Goal: Task Accomplishment & Management: Use online tool/utility

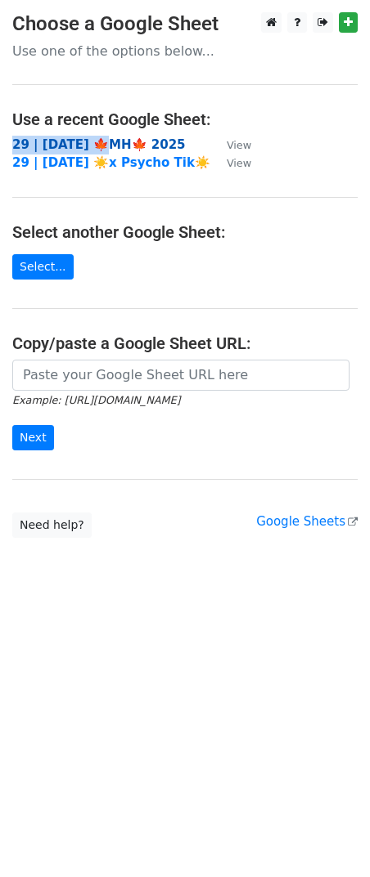
drag, startPoint x: 105, startPoint y: 132, endPoint x: 101, endPoint y: 140, distance: 9.1
click at [101, 144] on main "Choose a Google Sheet Use one of the options below... Use a recent Google Sheet…" at bounding box center [185, 275] width 370 height 526
click at [101, 140] on strong "29 | SEP 29 🍁MH🍁 2025" at bounding box center [98, 144] width 173 height 15
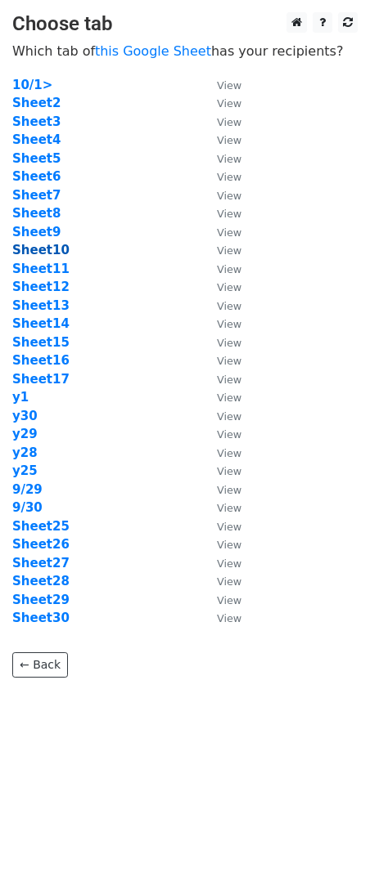
click at [47, 249] on strong "Sheet10" at bounding box center [40, 250] width 57 height 15
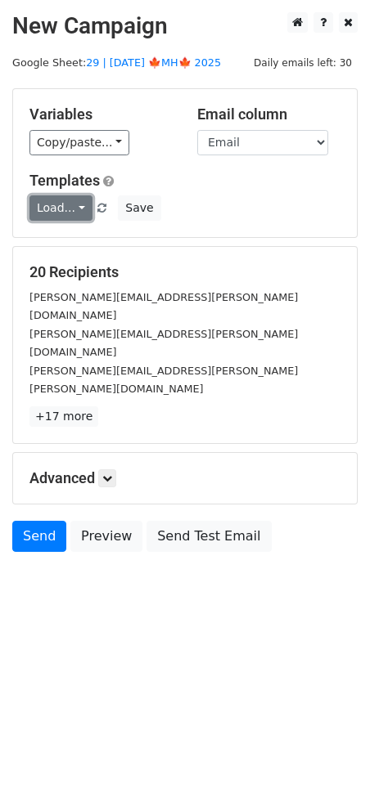
click at [67, 213] on link "Load..." at bounding box center [60, 207] width 63 height 25
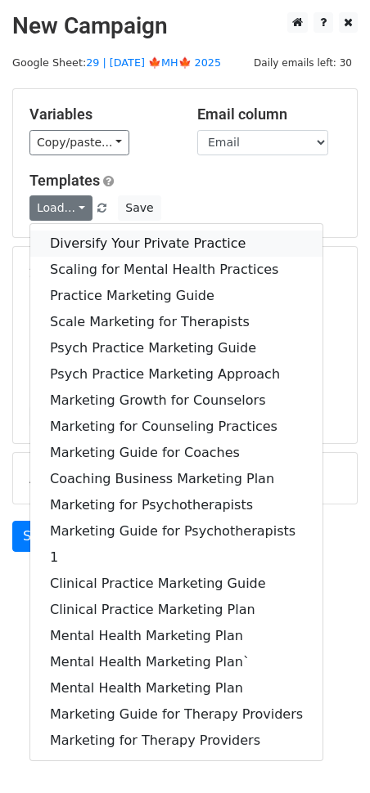
click at [111, 244] on link "Diversify Your Private Practice" at bounding box center [176, 244] width 292 height 26
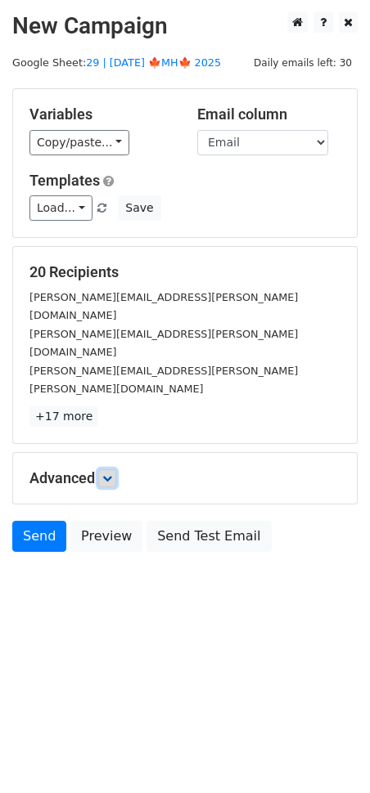
click at [104, 469] on link at bounding box center [107, 478] width 18 height 18
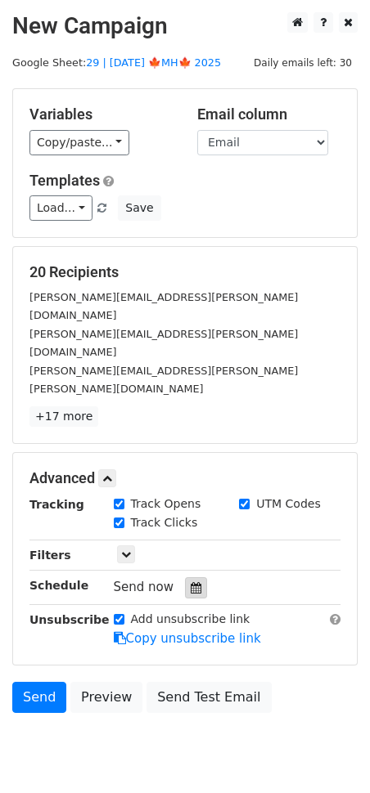
click at [190, 582] on icon at bounding box center [195, 587] width 11 height 11
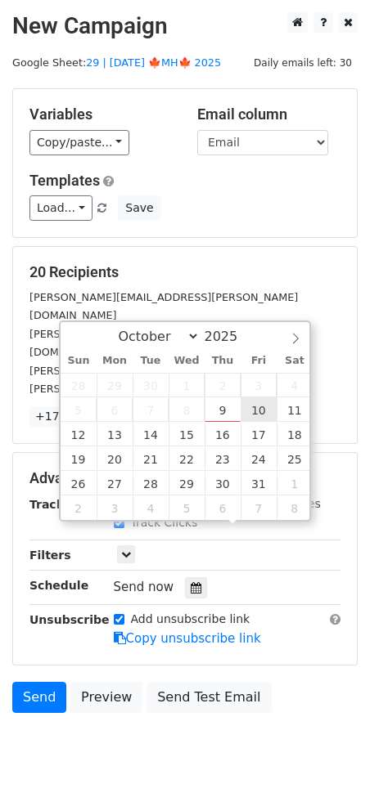
type input "2025-10-10 12:00"
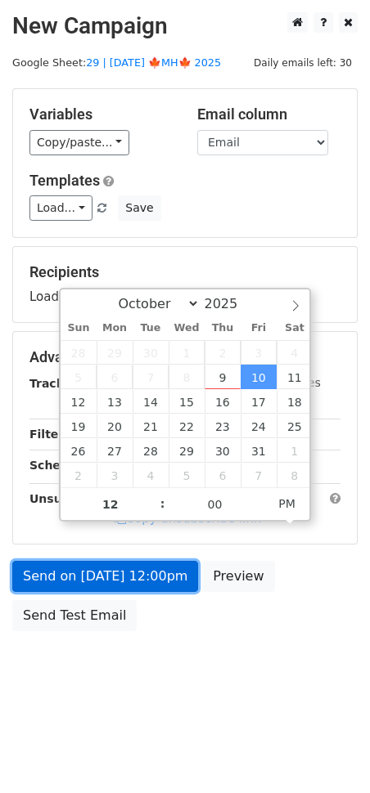
click at [128, 562] on link "Send on Oct 10 at 12:00pm" at bounding box center [105, 576] width 186 height 31
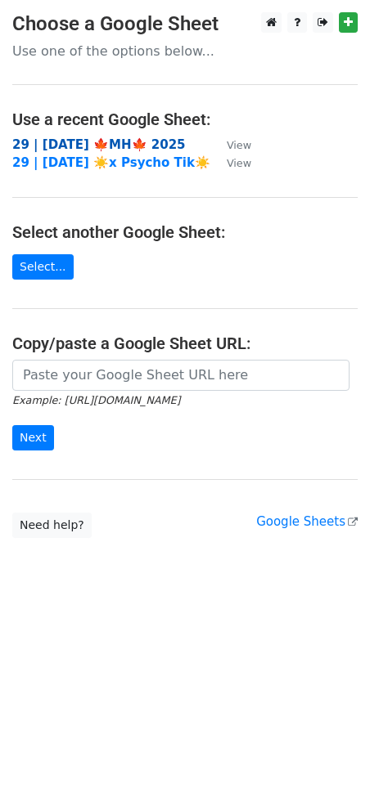
click at [118, 139] on strong "29 | SEP 29 🍁MH🍁 2025" at bounding box center [98, 144] width 173 height 15
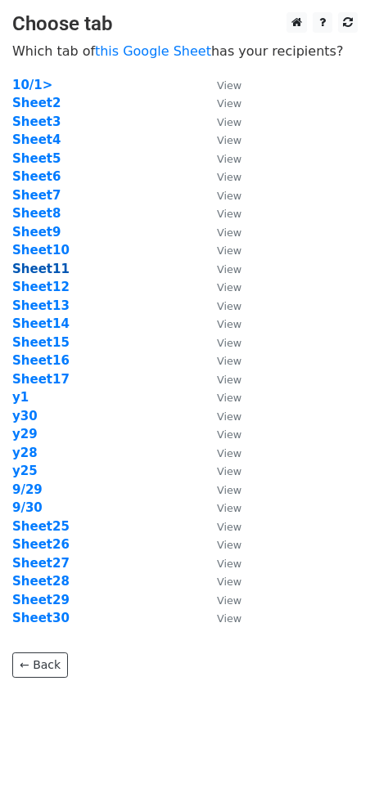
click at [47, 270] on strong "Sheet11" at bounding box center [40, 269] width 57 height 15
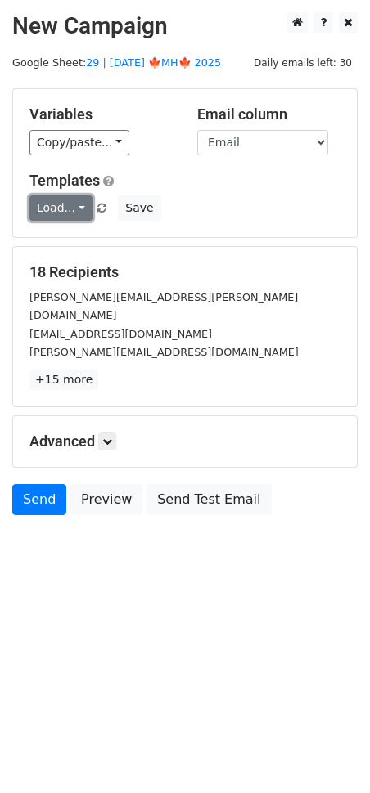
click at [68, 208] on link "Load..." at bounding box center [60, 207] width 63 height 25
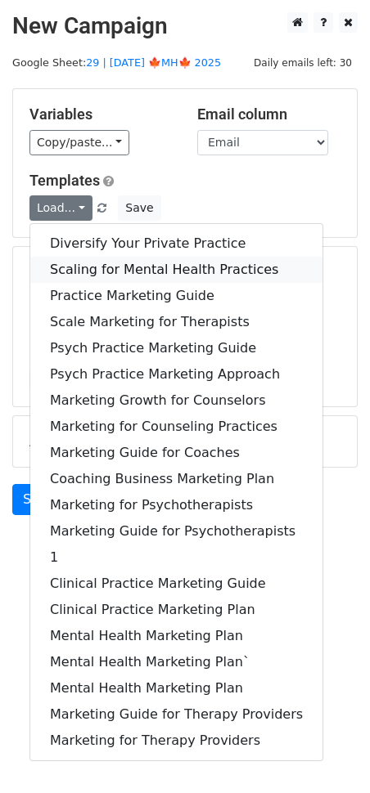
click at [92, 265] on link "Scaling for Mental Health Practices" at bounding box center [176, 270] width 292 height 26
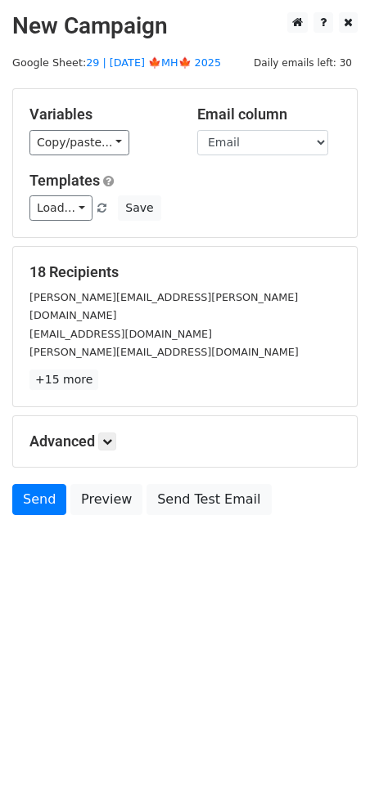
click at [114, 432] on div "Advanced Tracking Track Opens UTM Codes Track Clicks Filters Only include sprea…" at bounding box center [184, 441] width 343 height 51
click at [112, 437] on icon at bounding box center [107, 442] width 10 height 10
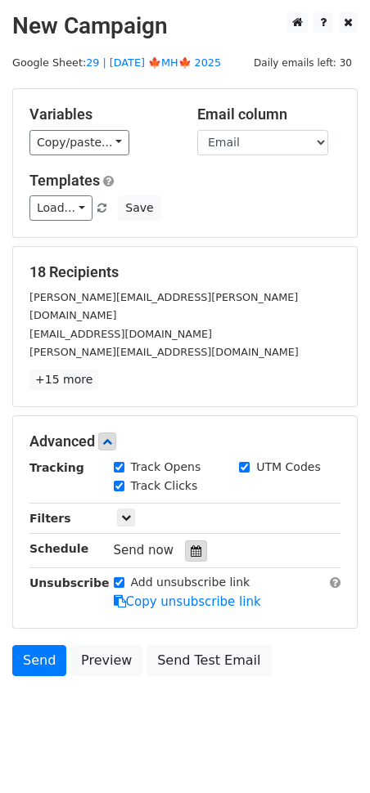
click at [185, 540] on div at bounding box center [196, 550] width 22 height 21
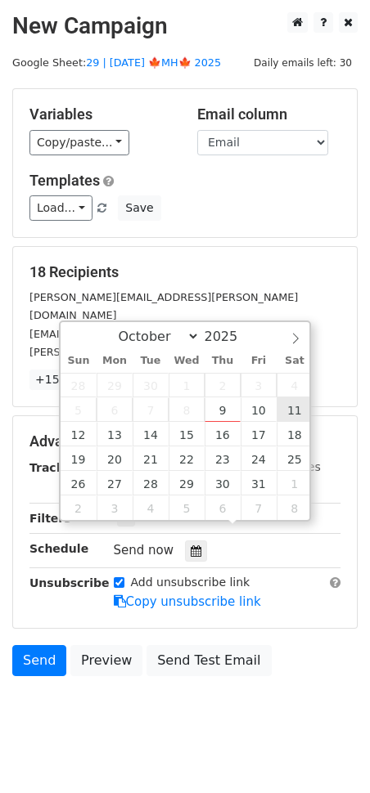
type input "2025-10-11 12:00"
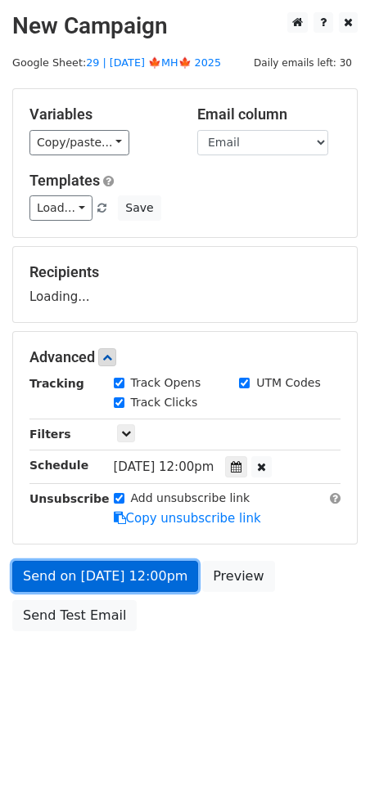
click at [144, 580] on link "Send on Oct 11 at 12:00pm" at bounding box center [105, 576] width 186 height 31
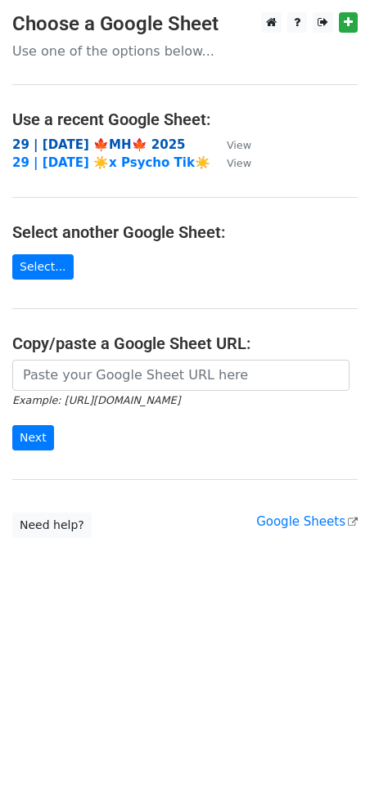
click at [120, 137] on strong "29 | [DATE] 🍁MH🍁 2025" at bounding box center [98, 144] width 173 height 15
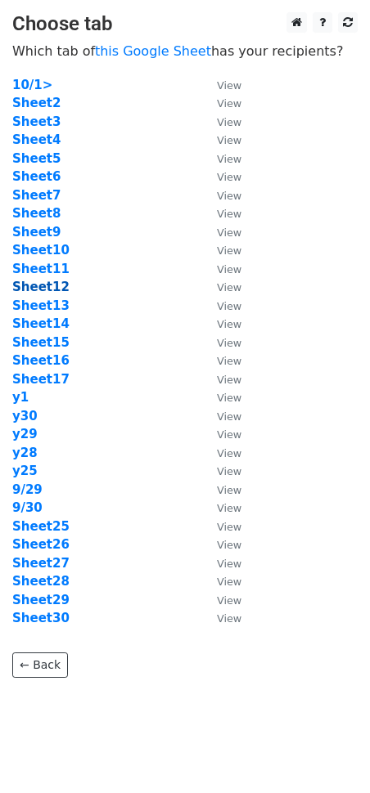
click at [41, 287] on strong "Sheet12" at bounding box center [40, 287] width 57 height 15
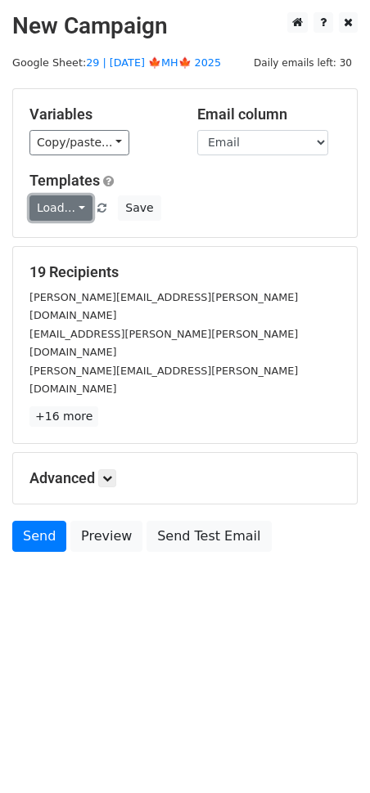
click at [53, 210] on link "Load..." at bounding box center [60, 207] width 63 height 25
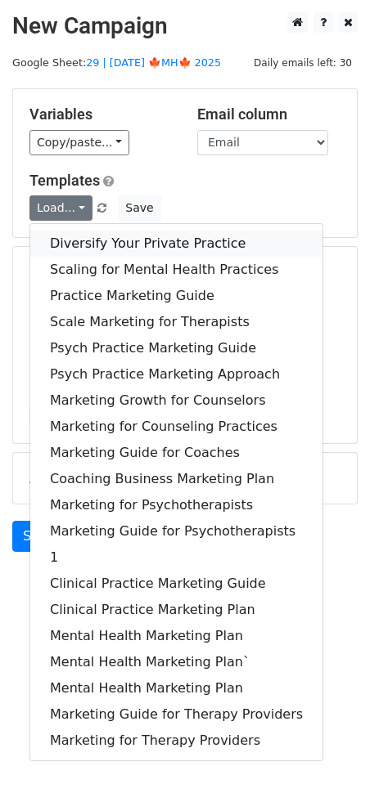
click at [74, 240] on link "Diversify Your Private Practice" at bounding box center [176, 244] width 292 height 26
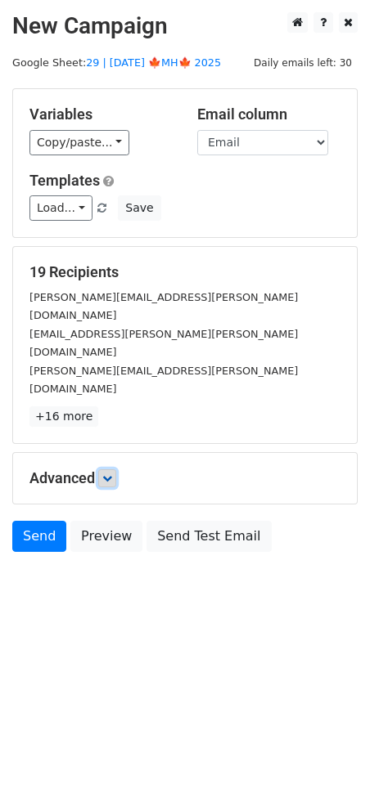
click at [107, 473] on icon at bounding box center [107, 478] width 10 height 10
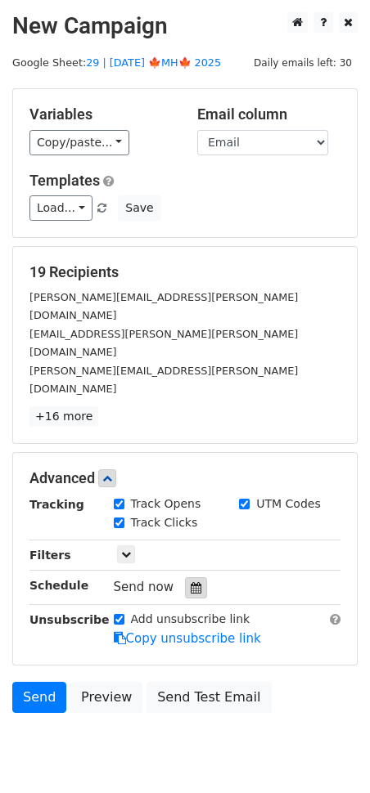
click at [190, 582] on icon at bounding box center [195, 587] width 11 height 11
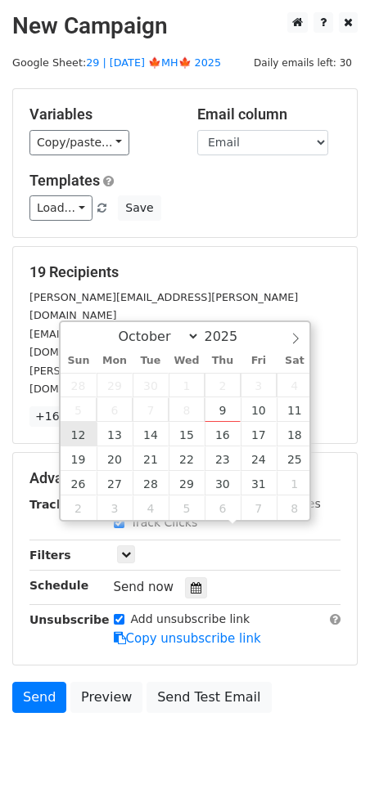
type input "2025-10-12 12:00"
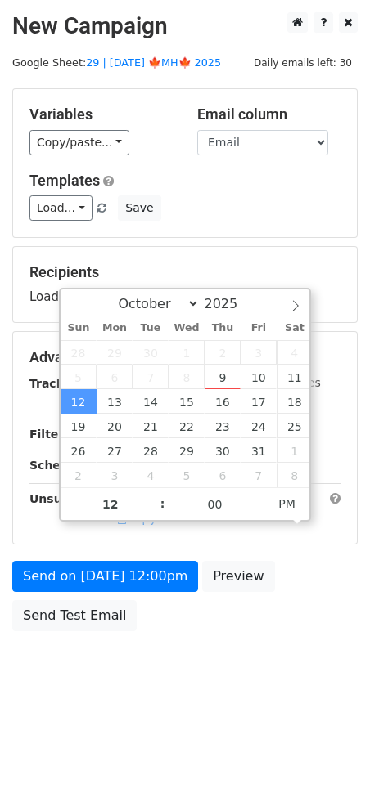
click at [91, 590] on div "Send on Oct 12 at 12:00pm Preview Send Test Email" at bounding box center [185, 600] width 370 height 78
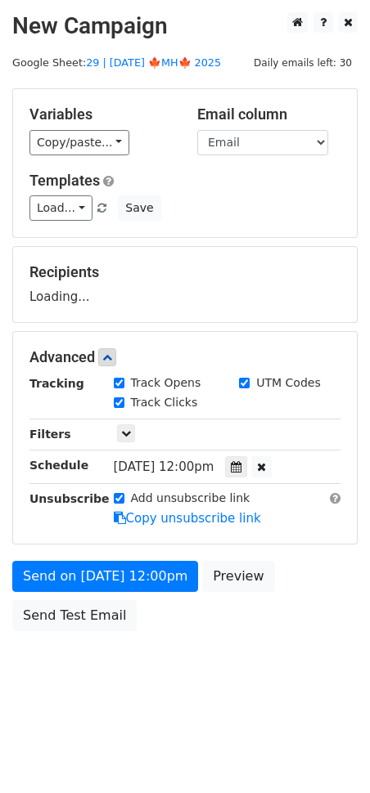
click at [96, 594] on div "Send on Oct 12 at 12:00pm Preview Send Test Email" at bounding box center [185, 600] width 370 height 78
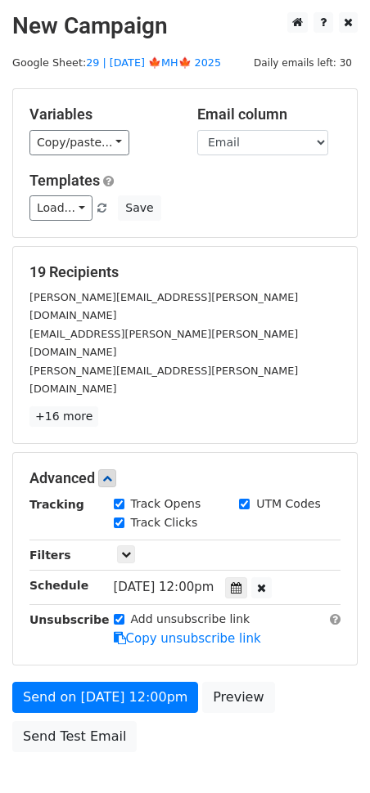
click at [98, 611] on div "Unsubscribe" at bounding box center [59, 630] width 84 height 38
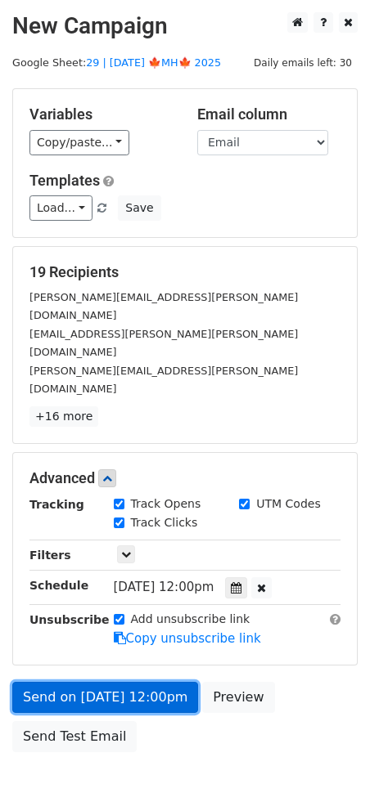
click at [95, 682] on link "Send on Oct 12 at 12:00pm" at bounding box center [105, 697] width 186 height 31
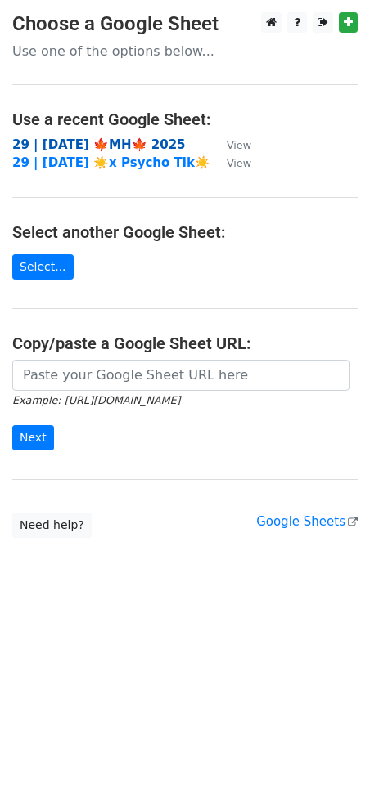
click at [132, 148] on strong "29 | SEP 29 🍁MH🍁 2025" at bounding box center [98, 144] width 173 height 15
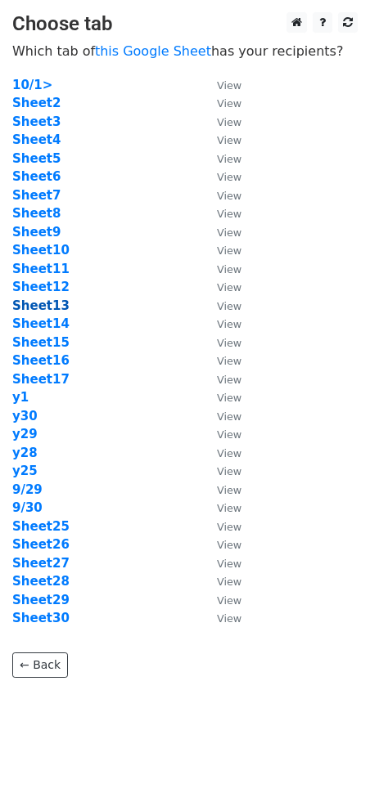
click at [57, 307] on strong "Sheet13" at bounding box center [40, 305] width 57 height 15
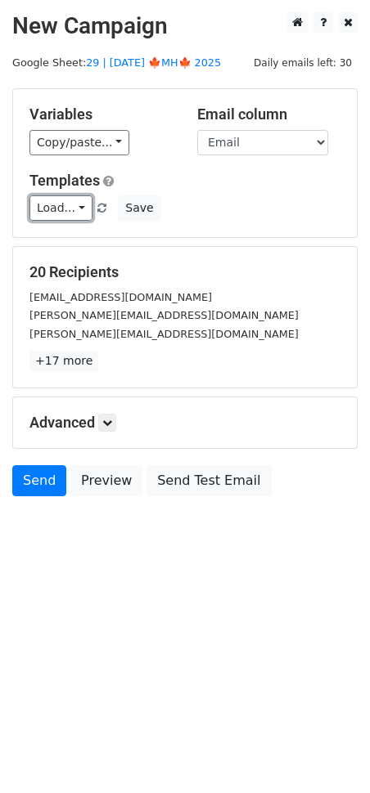
click at [53, 206] on link "Load..." at bounding box center [60, 207] width 63 height 25
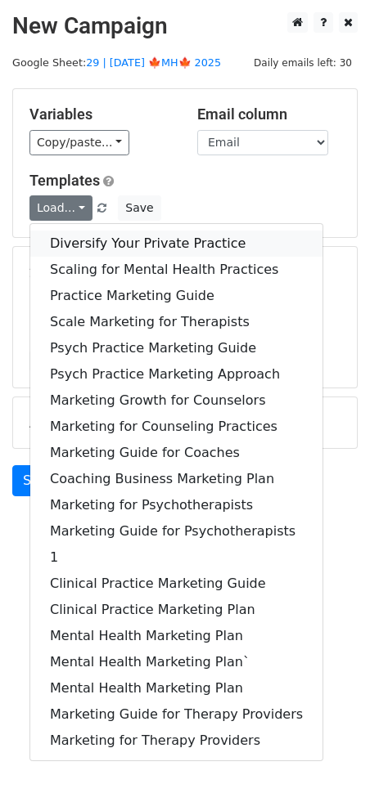
click at [83, 249] on link "Diversify Your Private Practice" at bounding box center [176, 244] width 292 height 26
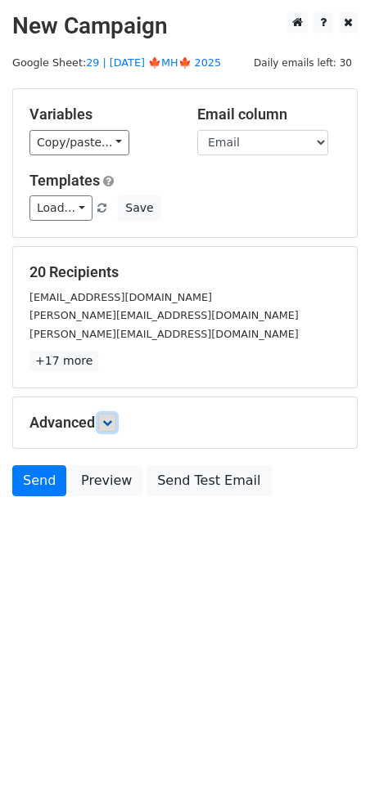
click at [112, 428] on link at bounding box center [107, 423] width 18 height 18
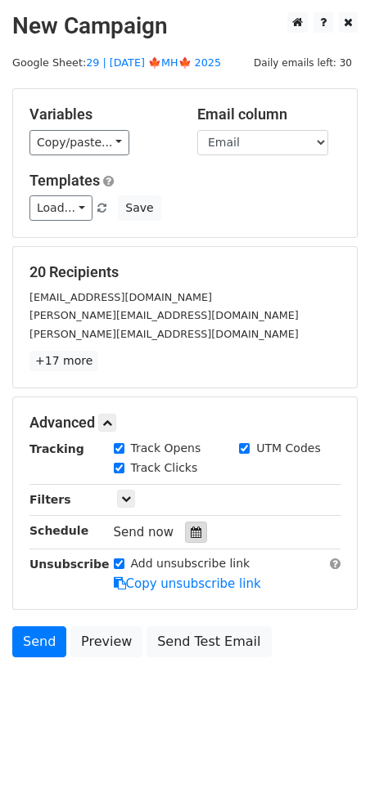
click at [190, 536] on icon at bounding box center [195, 532] width 11 height 11
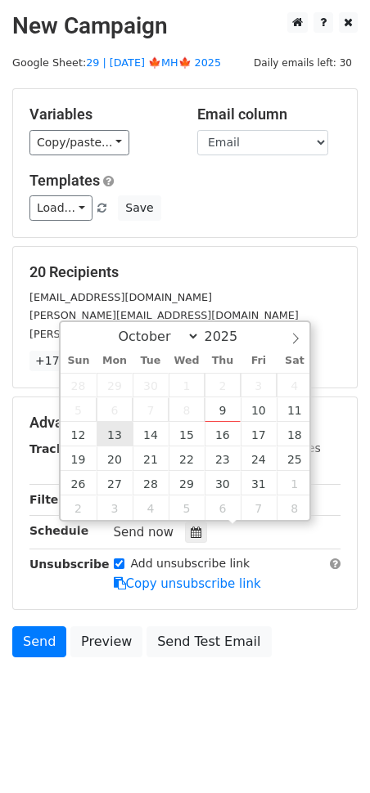
type input "2025-10-13 12:00"
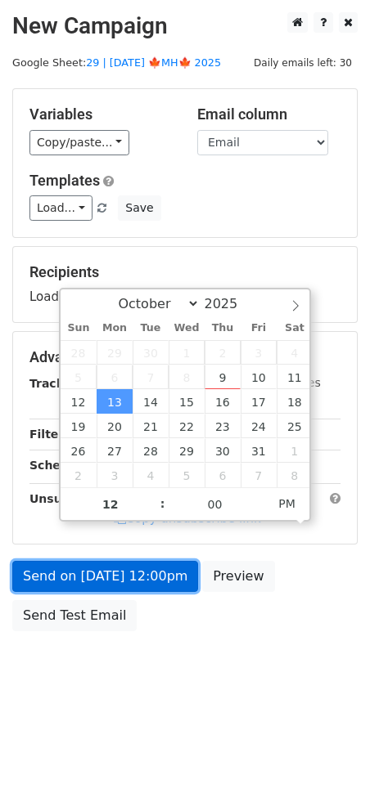
click at [93, 580] on link "Send on Oct 13 at 12:00pm" at bounding box center [105, 576] width 186 height 31
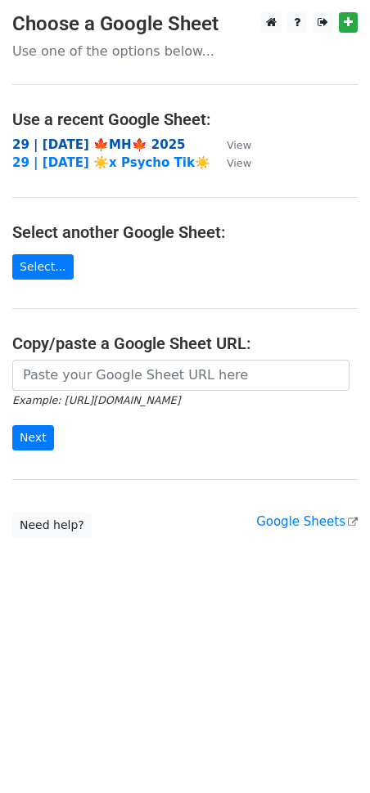
click at [145, 142] on strong "29 | [DATE] 🍁MH🍁 2025" at bounding box center [98, 144] width 173 height 15
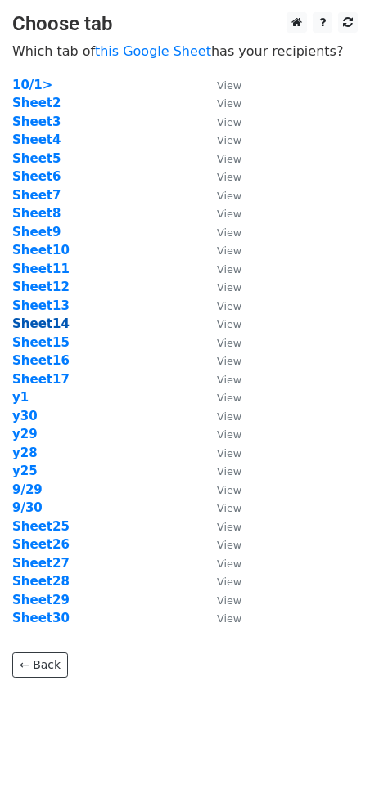
click at [42, 318] on strong "Sheet14" at bounding box center [40, 323] width 57 height 15
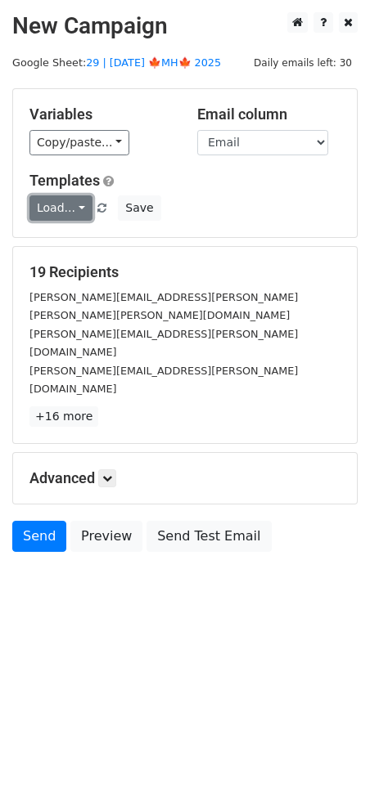
click at [69, 211] on link "Load..." at bounding box center [60, 207] width 63 height 25
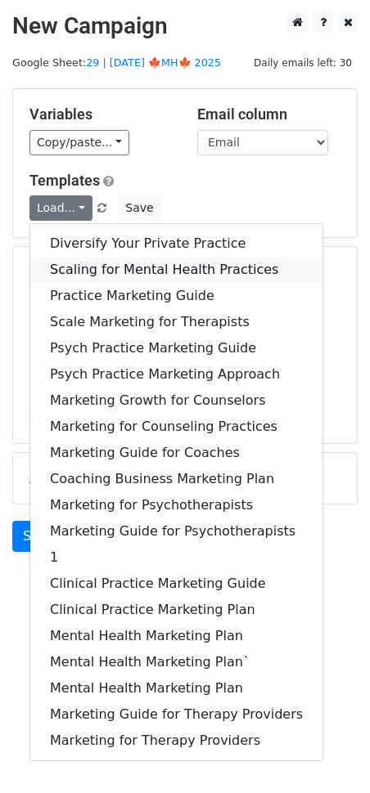
click at [106, 270] on link "Scaling for Mental Health Practices" at bounding box center [176, 270] width 292 height 26
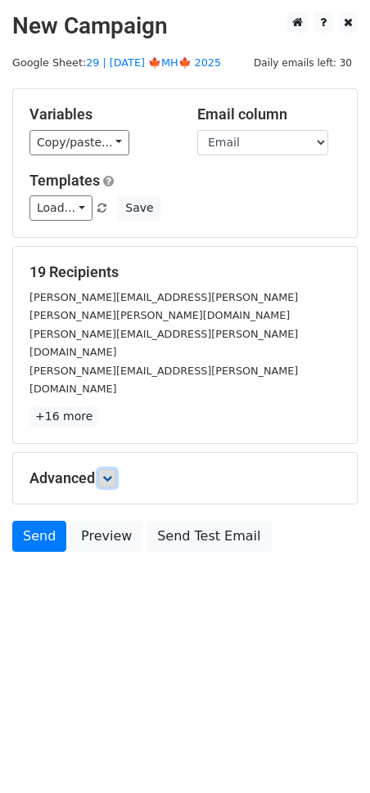
click at [112, 473] on icon at bounding box center [107, 478] width 10 height 10
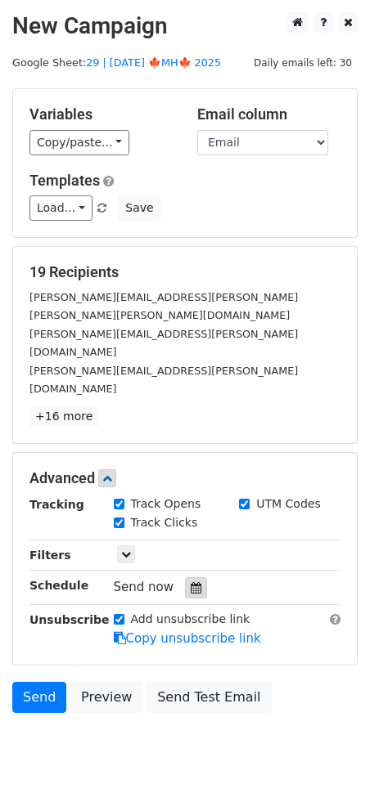
click at [195, 577] on div at bounding box center [196, 587] width 22 height 21
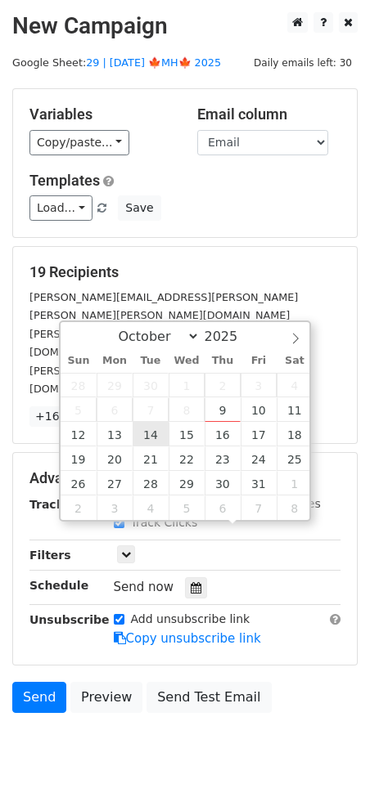
type input "2025-10-14 12:00"
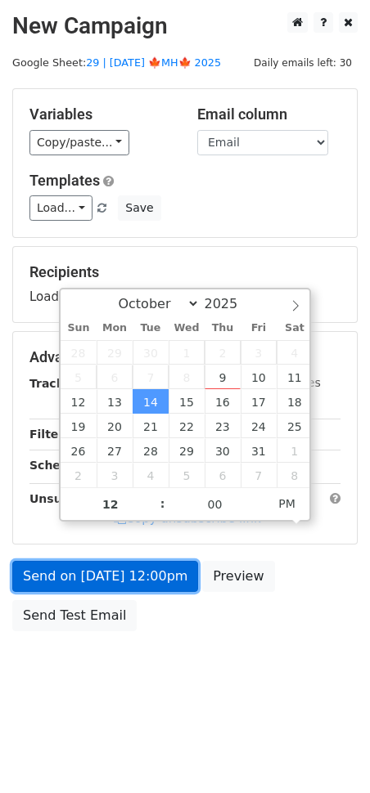
click at [129, 583] on link "Send on Oct 14 at 12:00pm" at bounding box center [105, 576] width 186 height 31
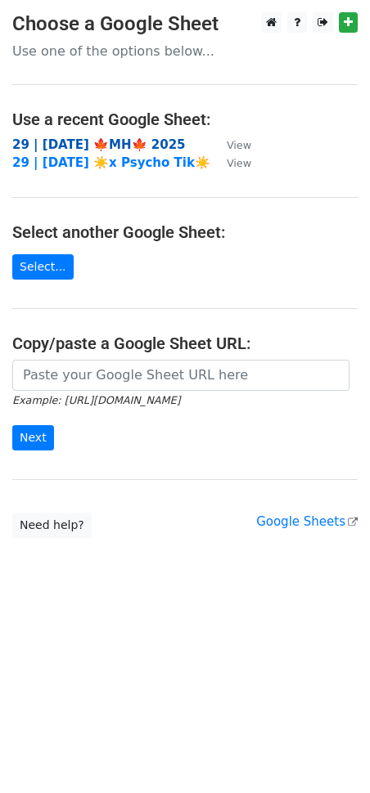
click at [129, 148] on strong "29 | [DATE] 🍁MH🍁 2025" at bounding box center [98, 144] width 173 height 15
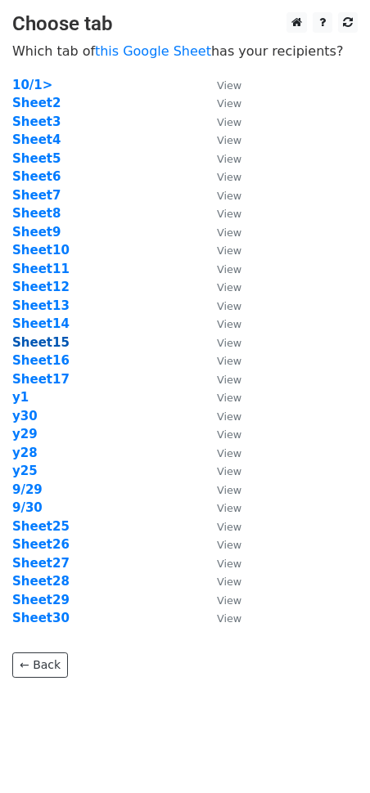
click at [37, 343] on strong "Sheet15" at bounding box center [40, 342] width 57 height 15
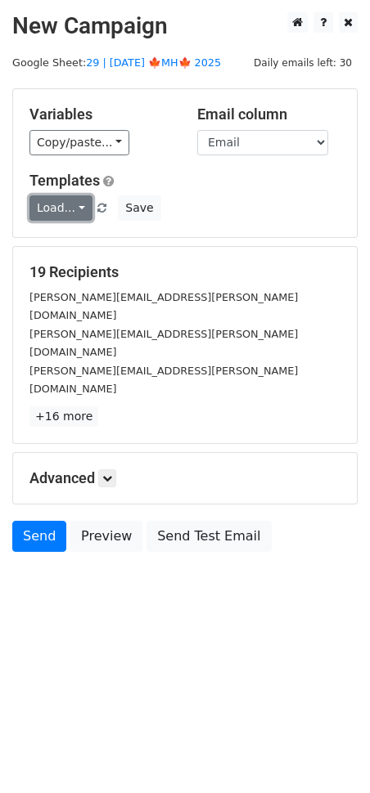
click at [65, 213] on link "Load..." at bounding box center [60, 207] width 63 height 25
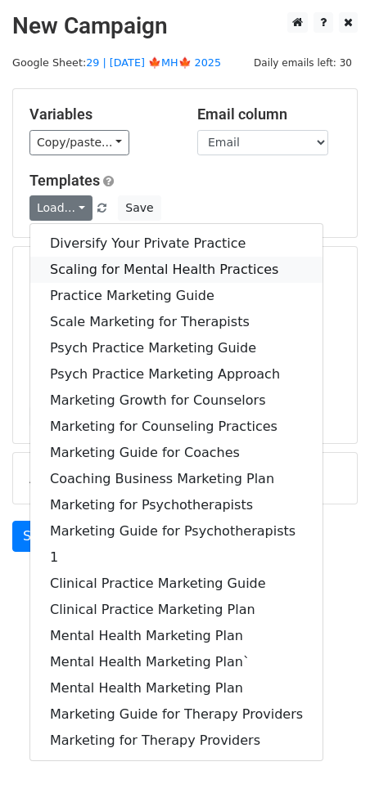
click at [111, 267] on link "Scaling for Mental Health Practices" at bounding box center [176, 270] width 292 height 26
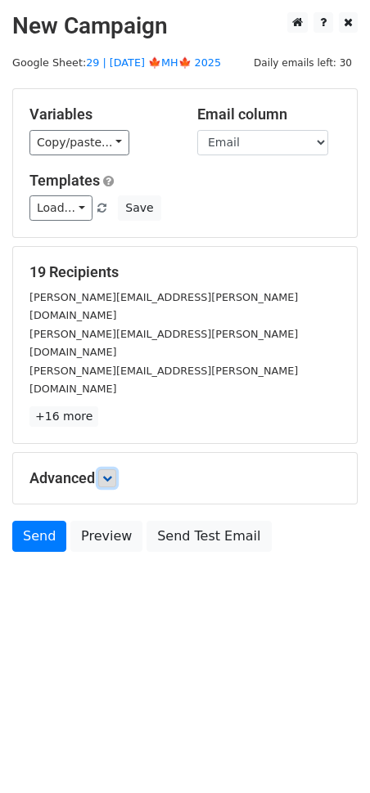
click at [110, 473] on icon at bounding box center [107, 478] width 10 height 10
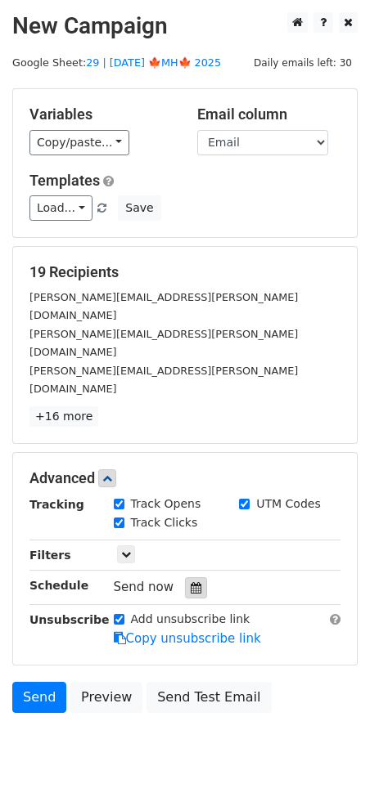
click at [190, 582] on icon at bounding box center [195, 587] width 11 height 11
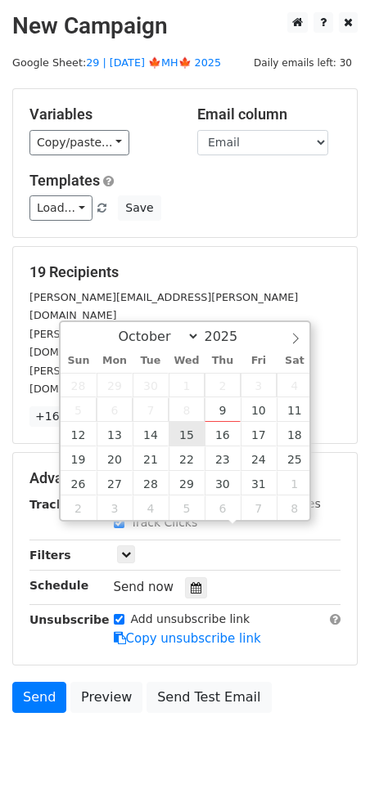
type input "2025-10-15 12:00"
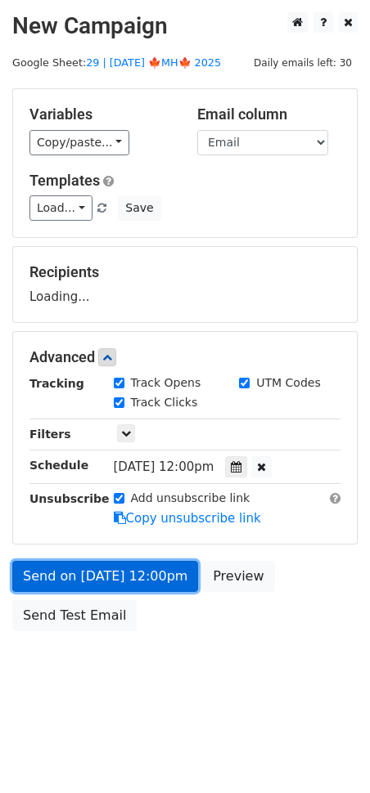
click at [137, 585] on link "Send on Oct 15 at 12:00pm" at bounding box center [105, 576] width 186 height 31
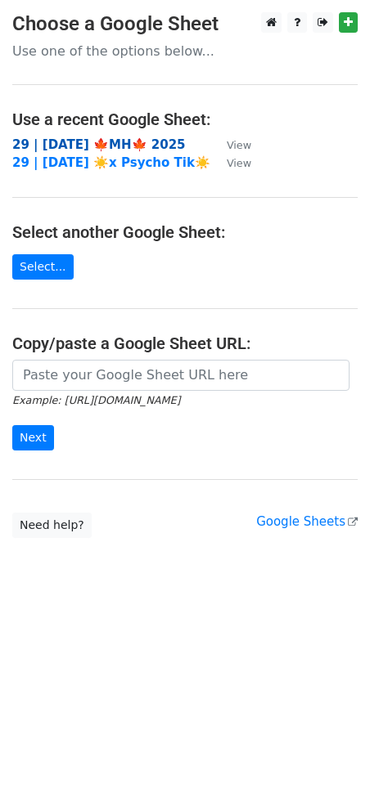
click at [125, 147] on strong "29 | [DATE] 🍁MH🍁 2025" at bounding box center [98, 144] width 173 height 15
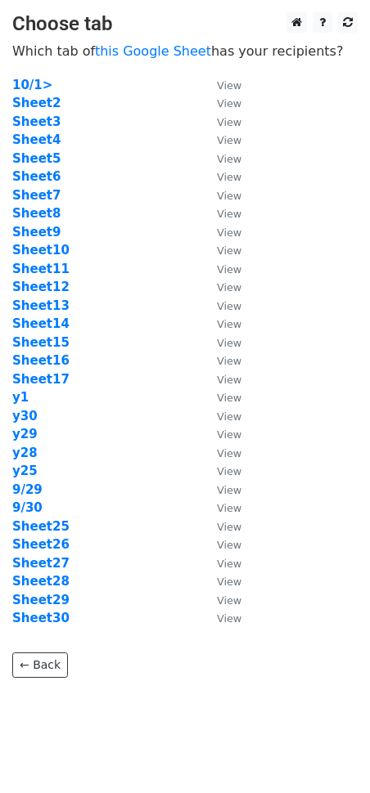
click at [52, 368] on td "Sheet16" at bounding box center [106, 361] width 188 height 19
click at [50, 359] on strong "Sheet16" at bounding box center [40, 360] width 57 height 15
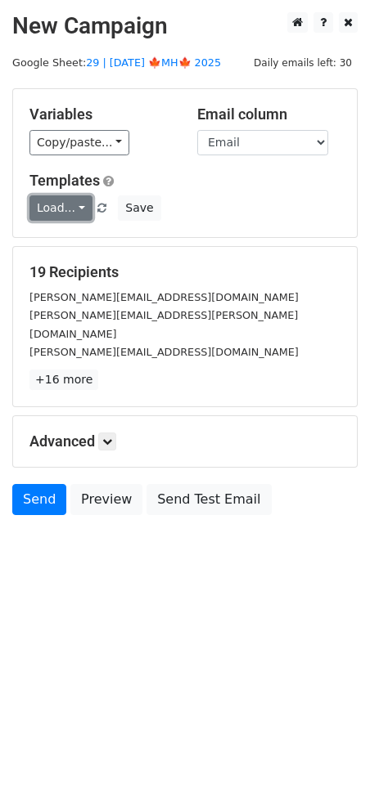
click at [55, 204] on link "Load..." at bounding box center [60, 207] width 63 height 25
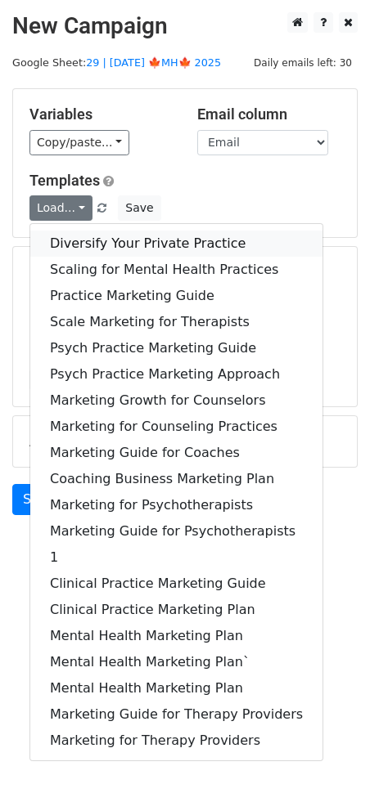
click at [102, 249] on link "Diversify Your Private Practice" at bounding box center [176, 244] width 292 height 26
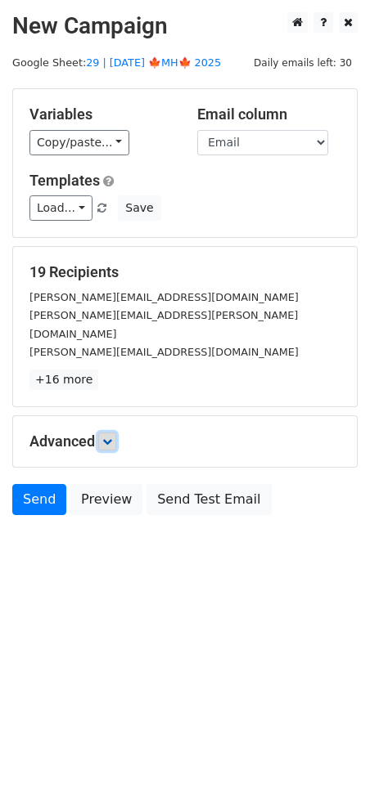
click at [112, 437] on icon at bounding box center [107, 442] width 10 height 10
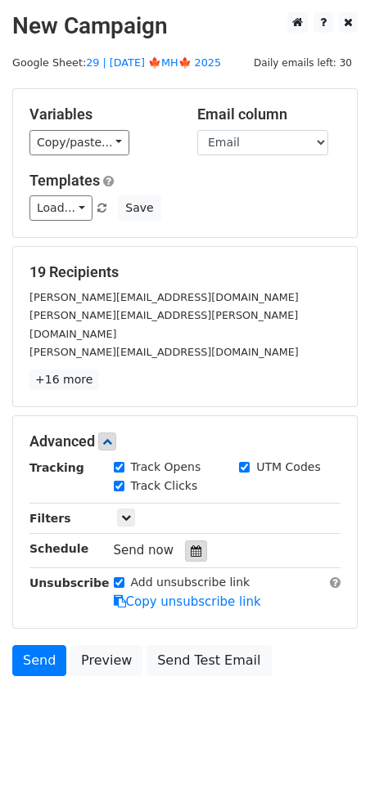
click at [190, 545] on icon at bounding box center [195, 550] width 11 height 11
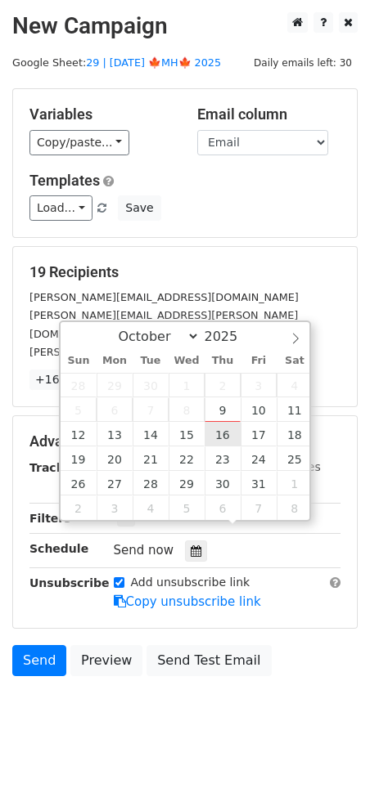
type input "2025-10-16 12:00"
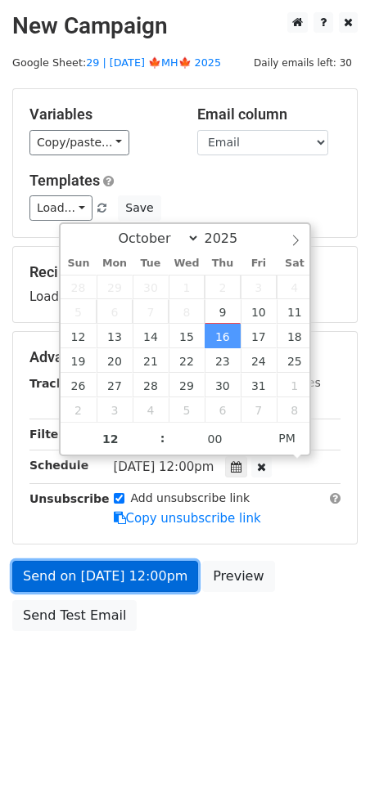
click at [148, 578] on link "Send on Oct 16 at 12:00pm" at bounding box center [105, 576] width 186 height 31
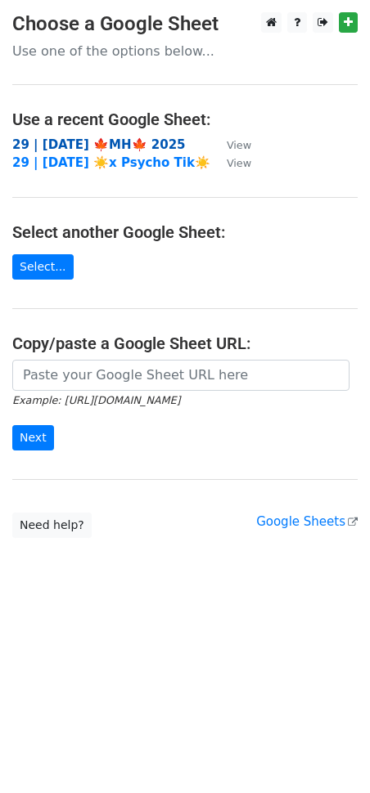
click at [96, 141] on strong "29 | [DATE] 🍁MH🍁 2025" at bounding box center [98, 144] width 173 height 15
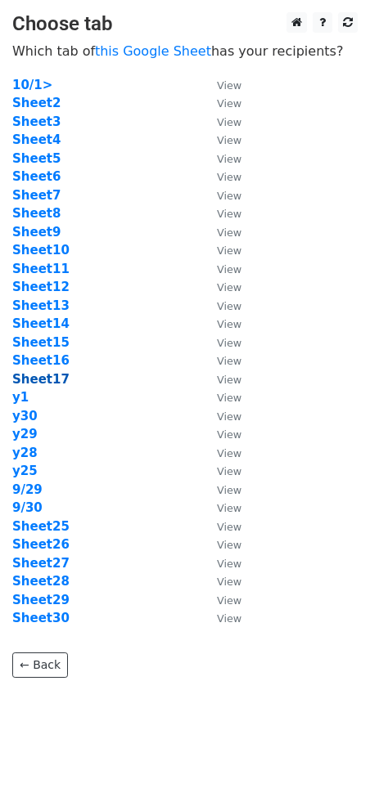
click at [41, 379] on strong "Sheet17" at bounding box center [40, 379] width 57 height 15
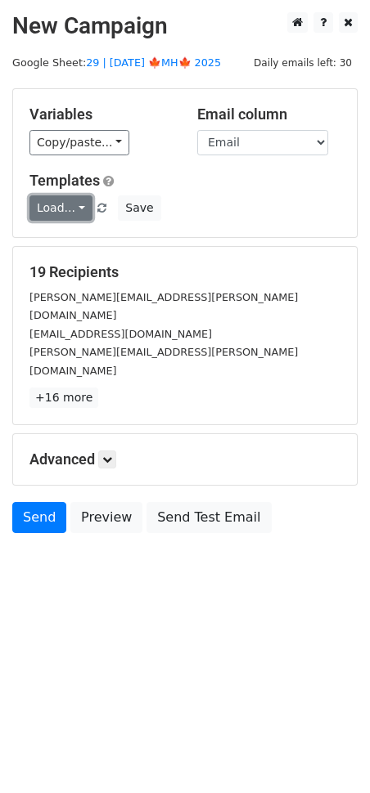
click at [52, 208] on link "Load..." at bounding box center [60, 207] width 63 height 25
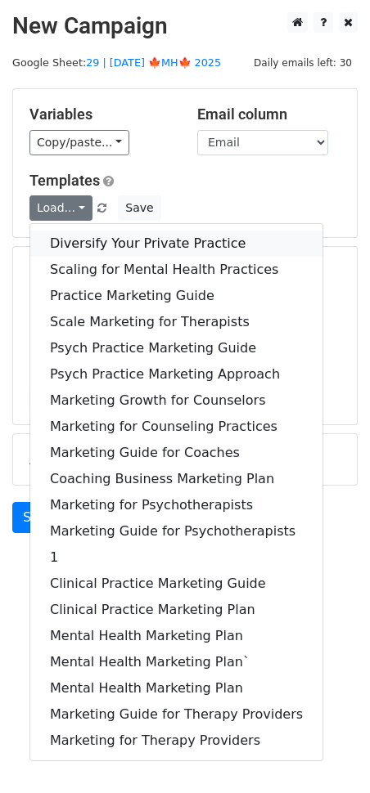
click at [108, 241] on link "Diversify Your Private Practice" at bounding box center [176, 244] width 292 height 26
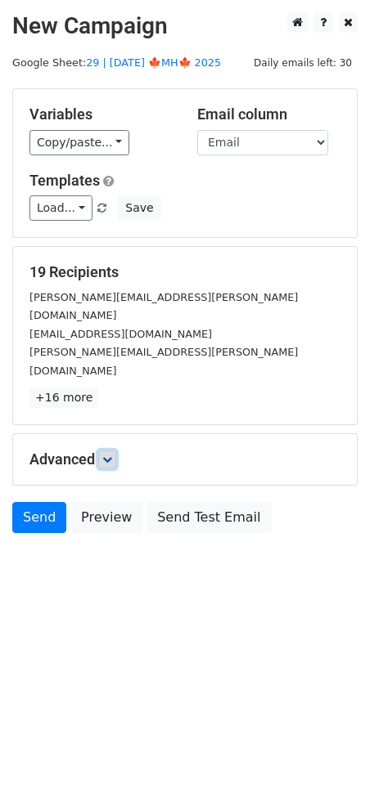
click at [112, 455] on icon at bounding box center [107, 460] width 10 height 10
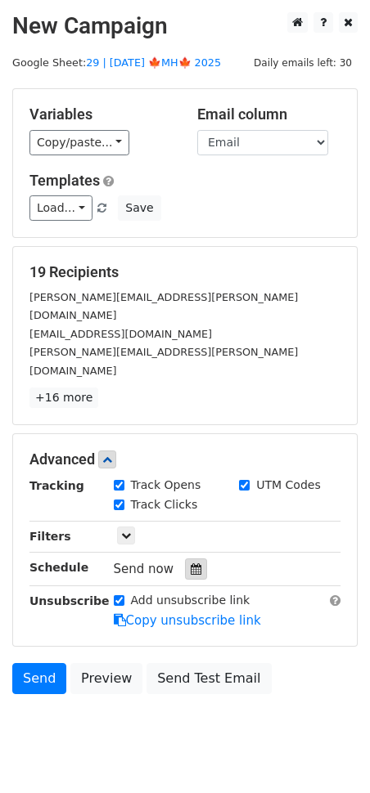
click at [185, 558] on div at bounding box center [196, 568] width 22 height 21
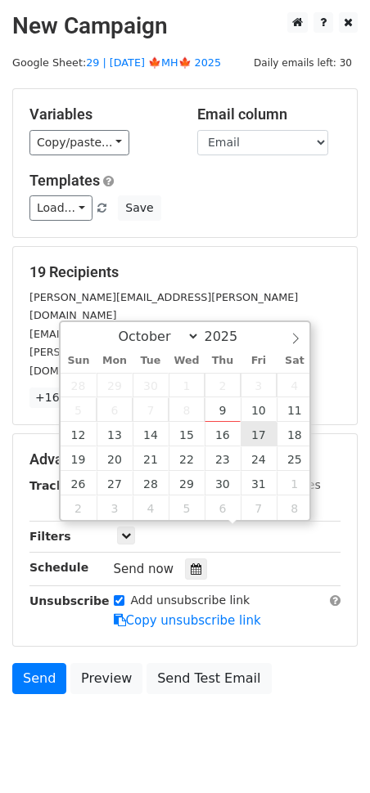
type input "[DATE] 12:00"
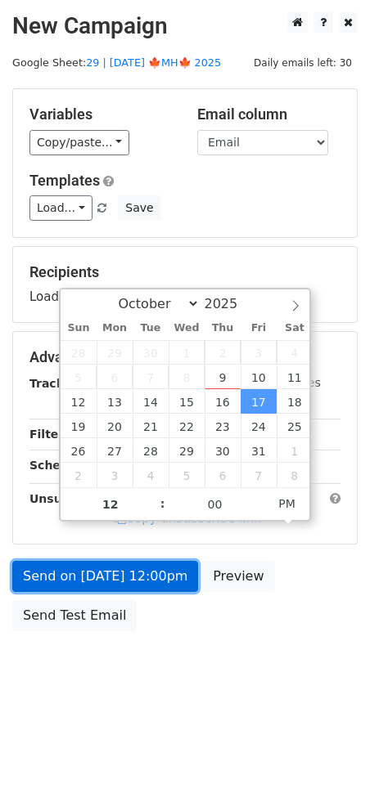
click at [157, 580] on link "Send on [DATE] 12:00pm" at bounding box center [105, 576] width 186 height 31
